Goal: Information Seeking & Learning: Learn about a topic

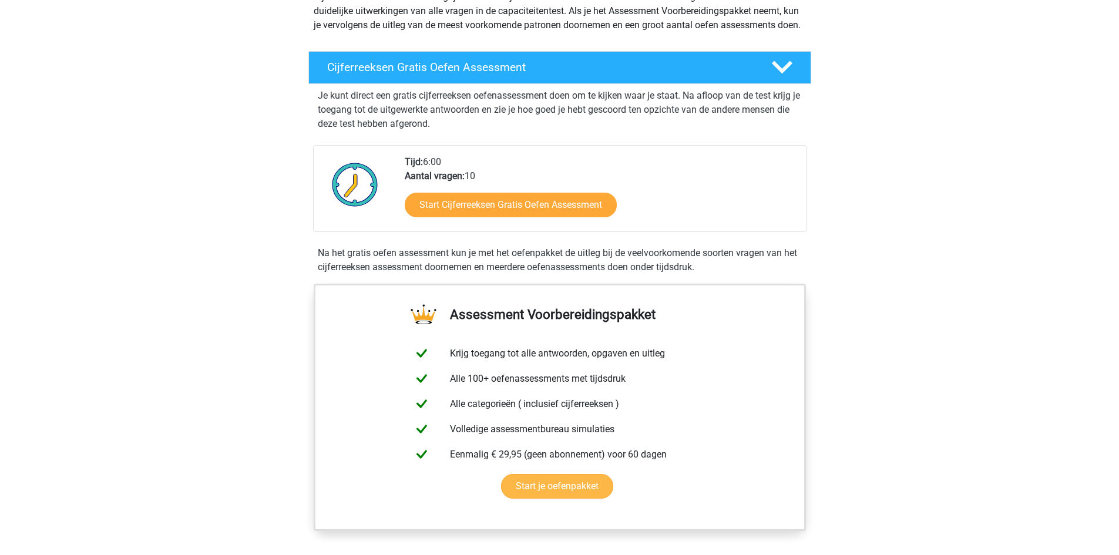
scroll to position [176, 0]
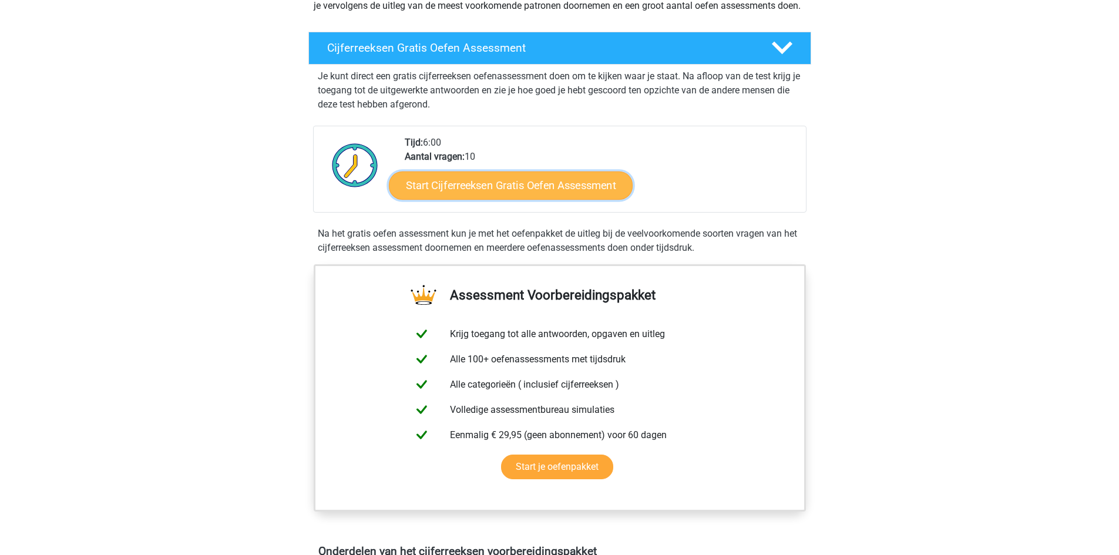
click at [513, 187] on link "Start Cijferreeksen Gratis Oefen Assessment" at bounding box center [511, 185] width 244 height 28
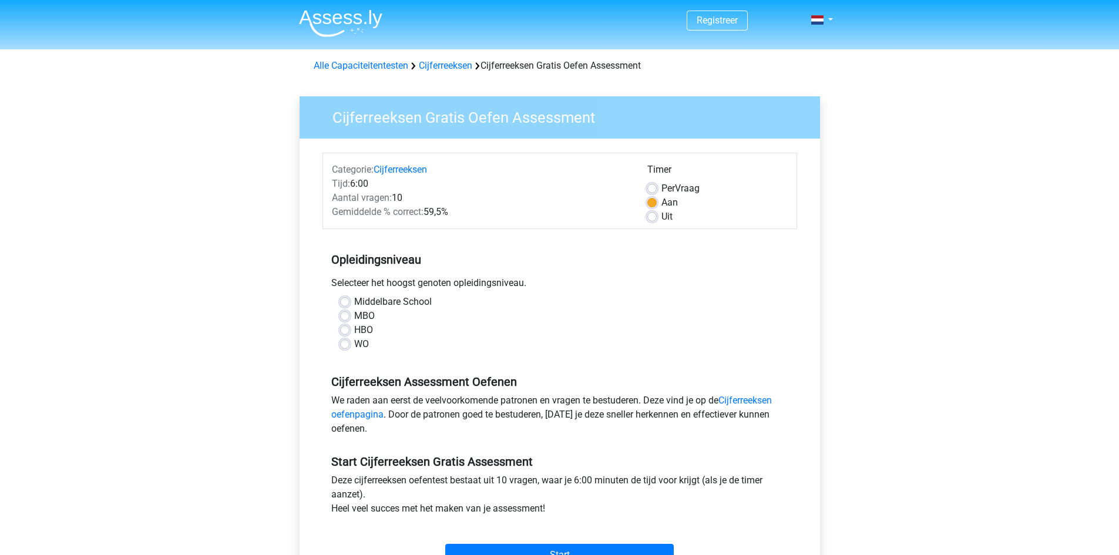
click at [349, 331] on div "HBO" at bounding box center [559, 330] width 439 height 14
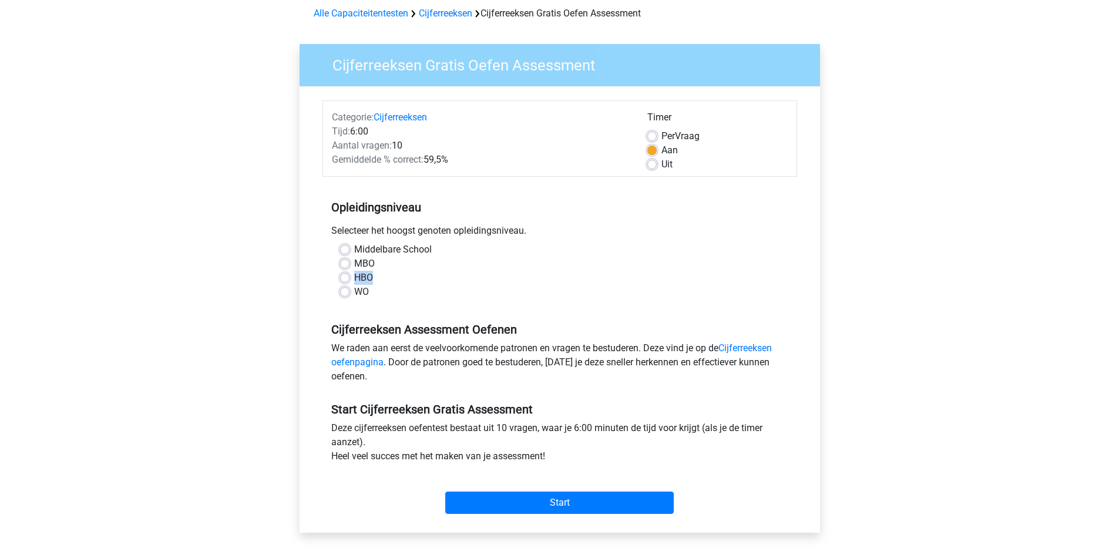
scroll to position [117, 0]
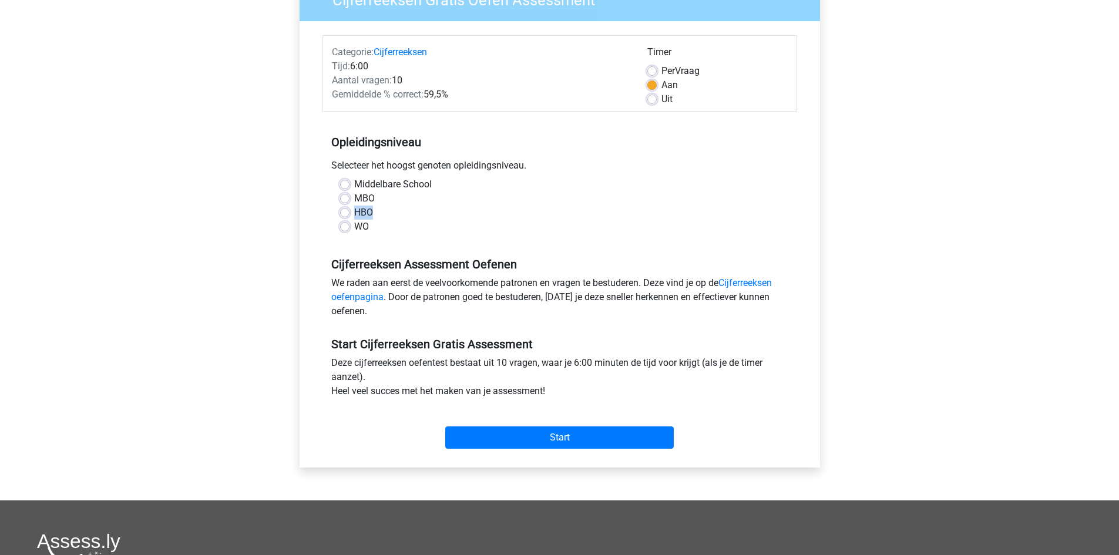
click at [354, 213] on label "HBO" at bounding box center [363, 213] width 19 height 14
click at [349, 213] on input "HBO" at bounding box center [344, 212] width 9 height 12
radio input "true"
click at [589, 441] on input "Start" at bounding box center [559, 437] width 228 height 22
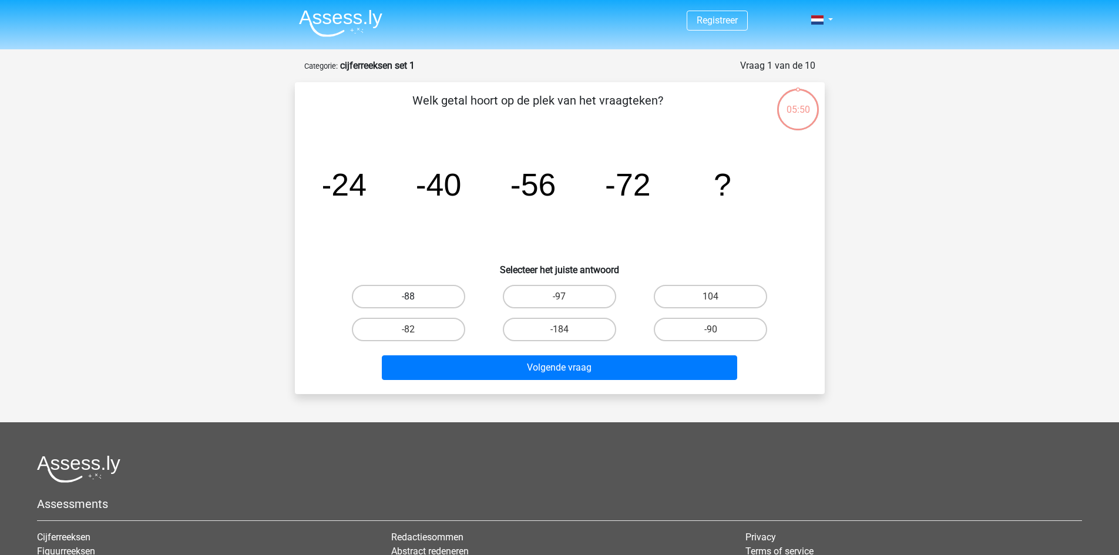
click at [427, 295] on label "-88" at bounding box center [408, 296] width 113 height 23
click at [416, 297] on input "-88" at bounding box center [412, 301] width 8 height 8
radio input "true"
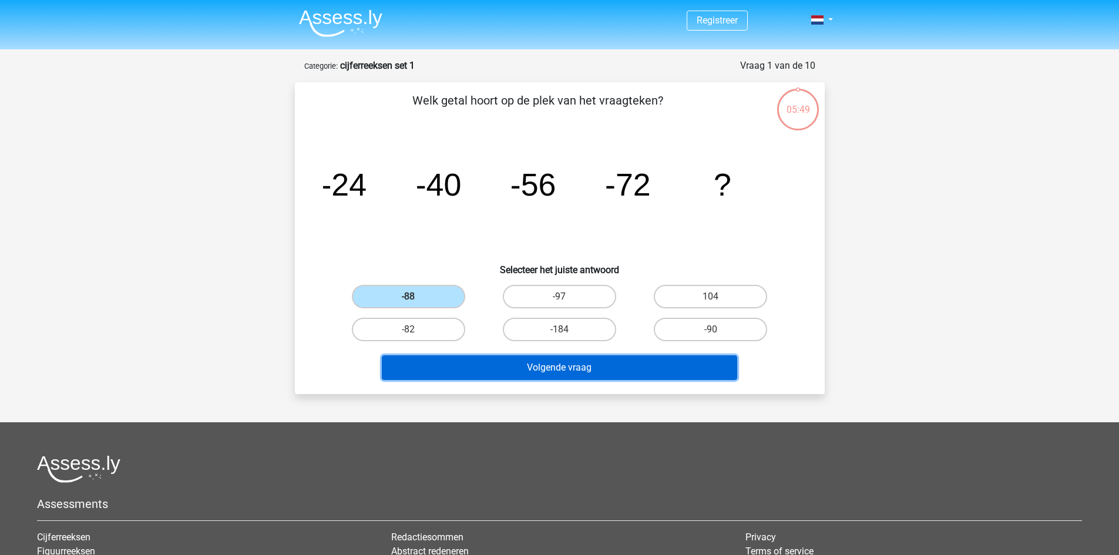
click at [557, 368] on button "Volgende vraag" at bounding box center [559, 367] width 355 height 25
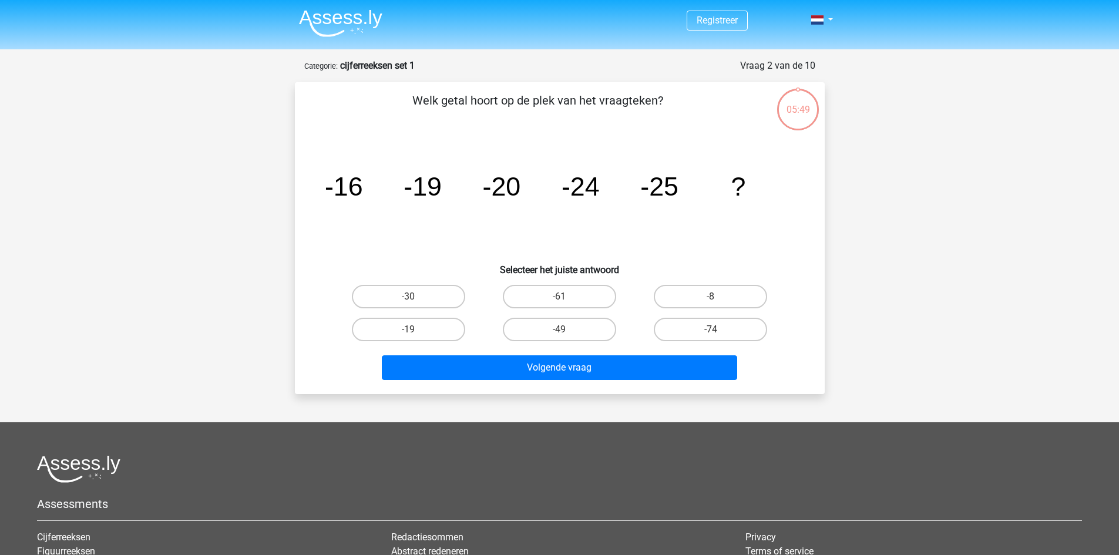
scroll to position [59, 0]
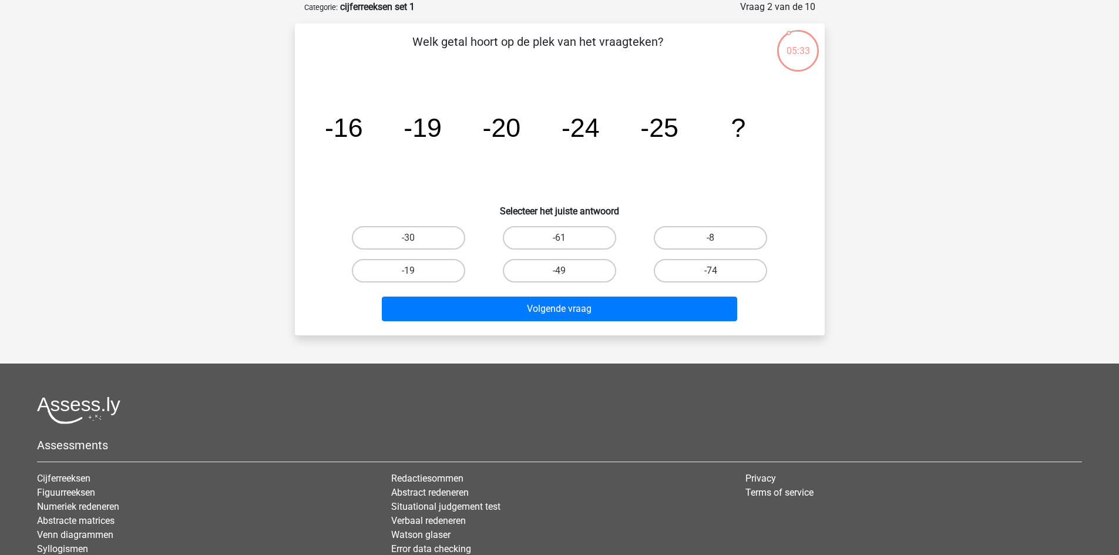
click at [431, 230] on label "-30" at bounding box center [408, 237] width 113 height 23
click at [416, 238] on input "-30" at bounding box center [412, 242] width 8 height 8
radio input "true"
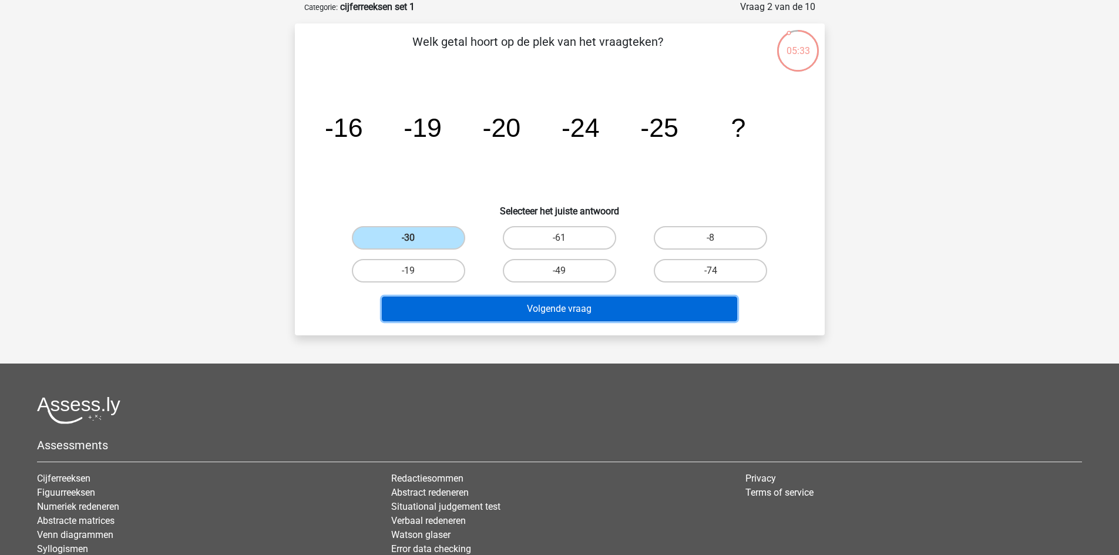
click at [523, 301] on button "Volgende vraag" at bounding box center [559, 309] width 355 height 25
